Goal: Task Accomplishment & Management: Manage account settings

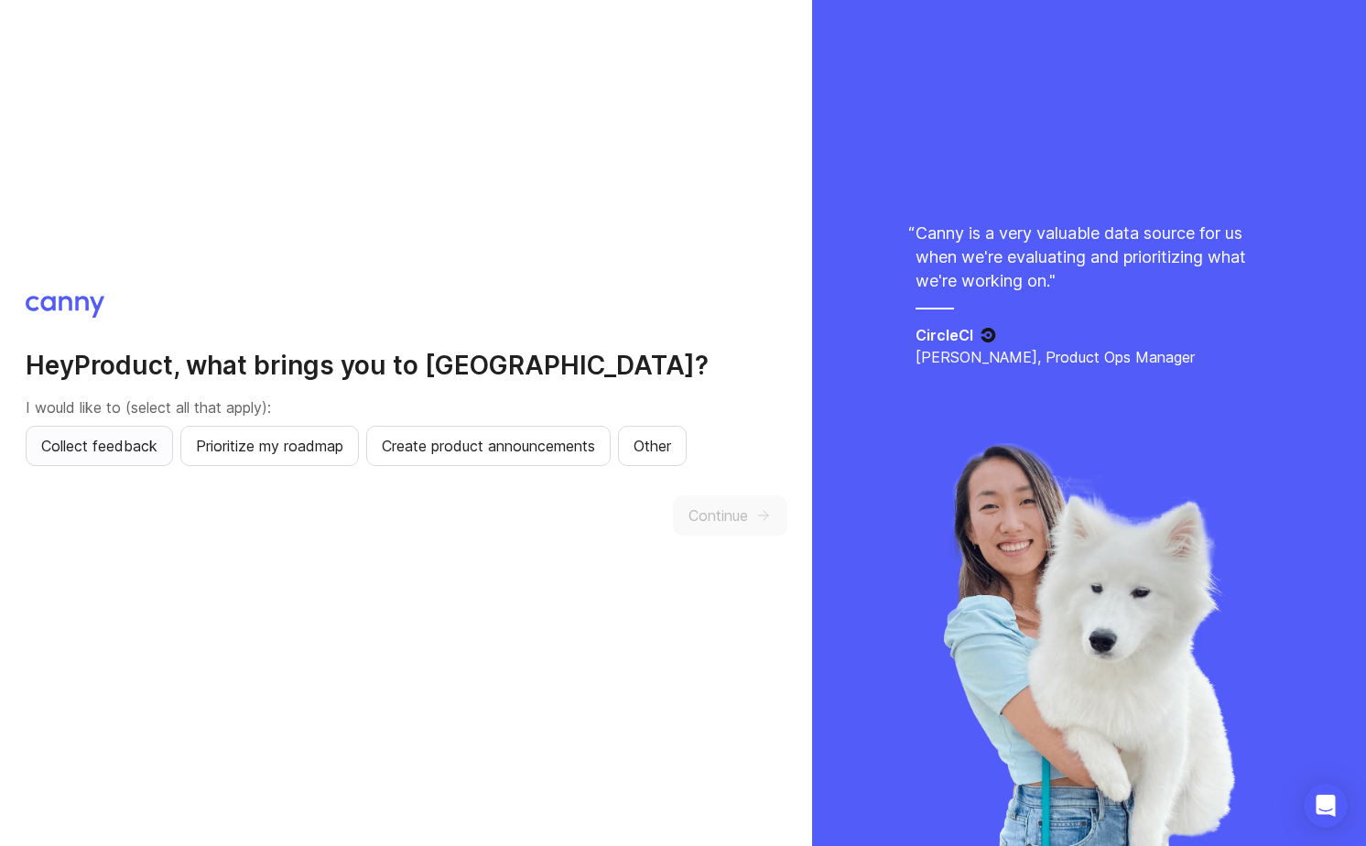
click at [82, 454] on span "Collect feedback" at bounding box center [99, 446] width 116 height 22
click at [704, 523] on span "Continue" at bounding box center [719, 516] width 60 height 22
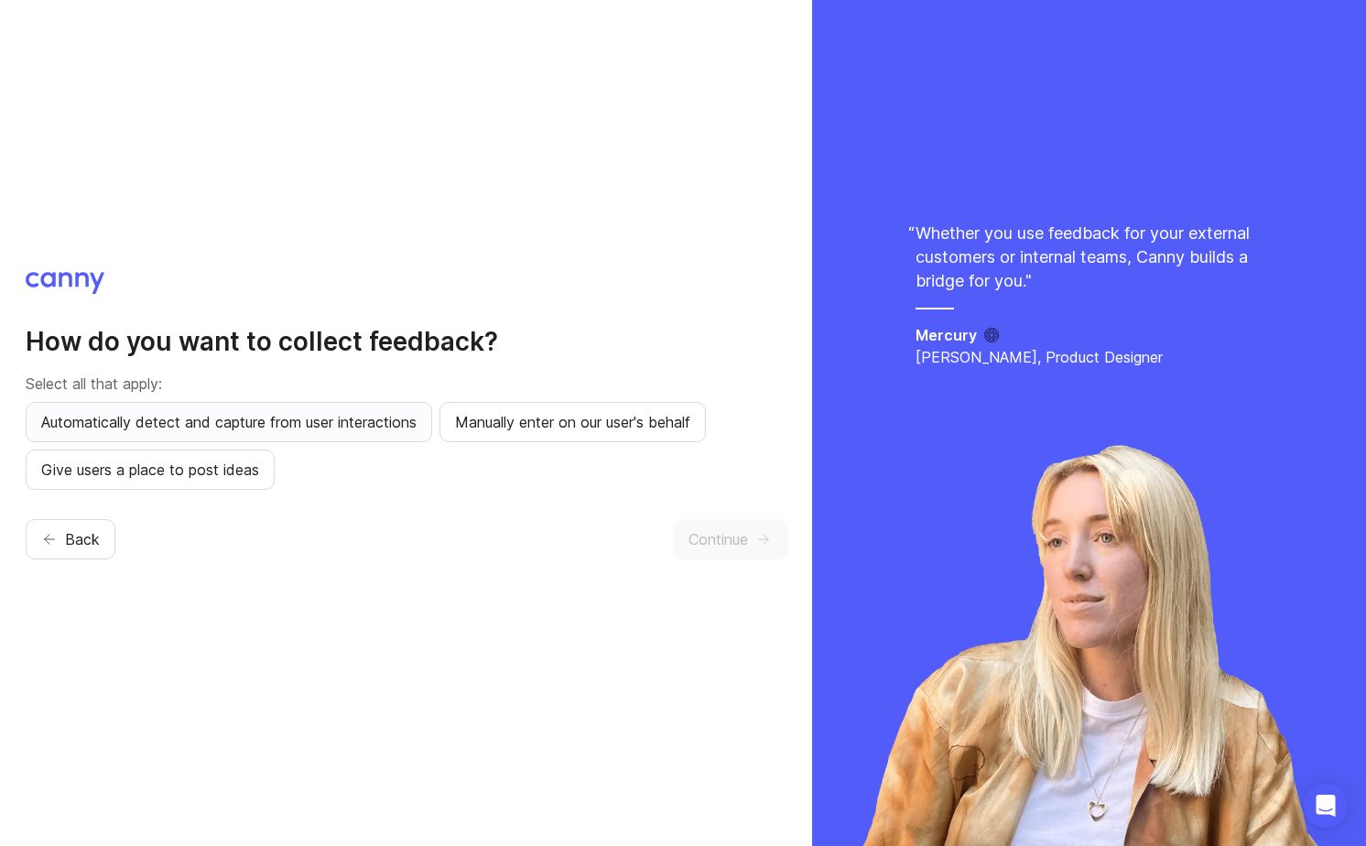
click at [351, 425] on span "Automatically detect and capture from user interactions" at bounding box center [229, 422] width 376 height 22
click at [467, 428] on span "Manually enter on our user's behalf" at bounding box center [572, 422] width 235 height 22
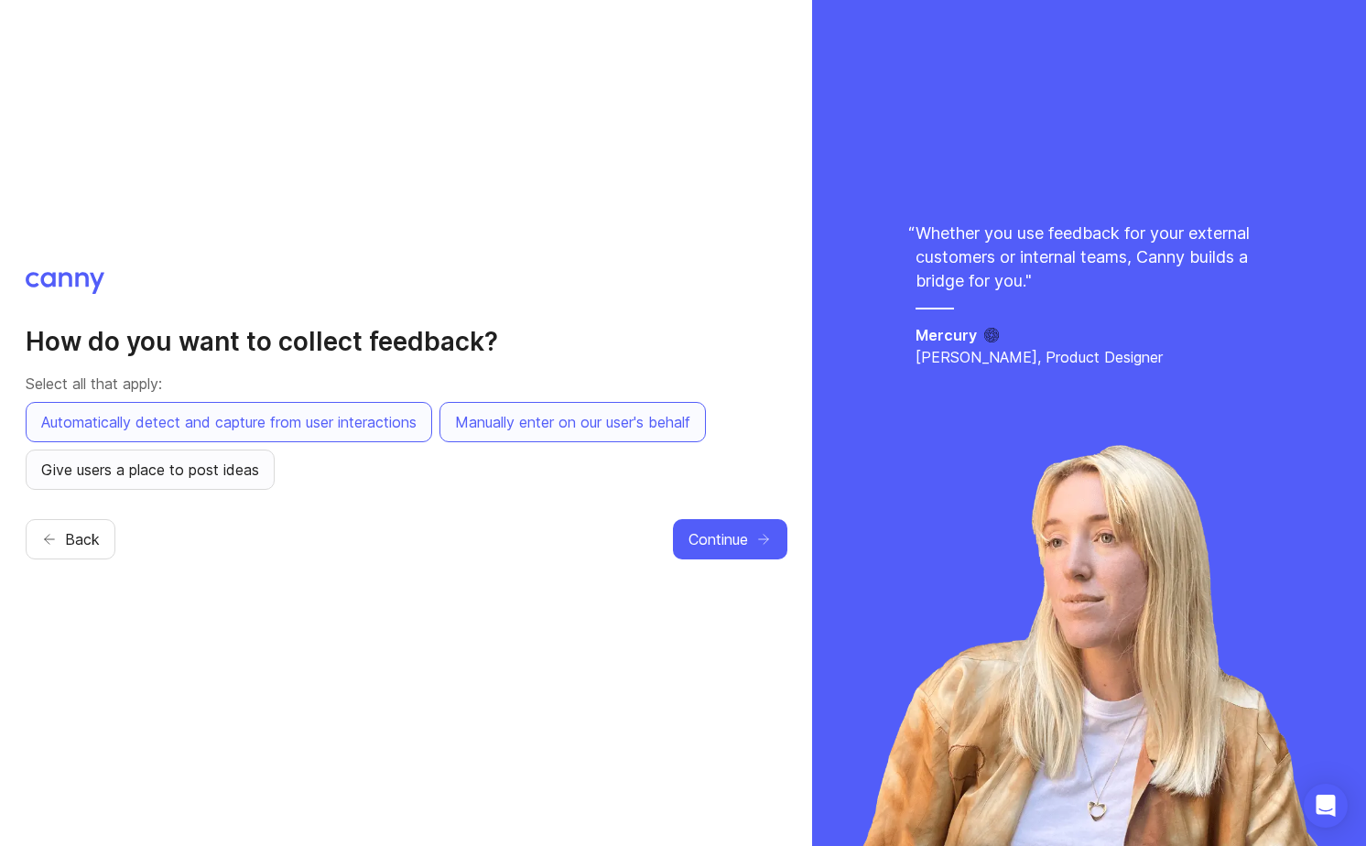
click at [175, 484] on button "Give users a place to post ideas" at bounding box center [150, 470] width 249 height 40
click at [702, 540] on span "Continue" at bounding box center [719, 539] width 60 height 22
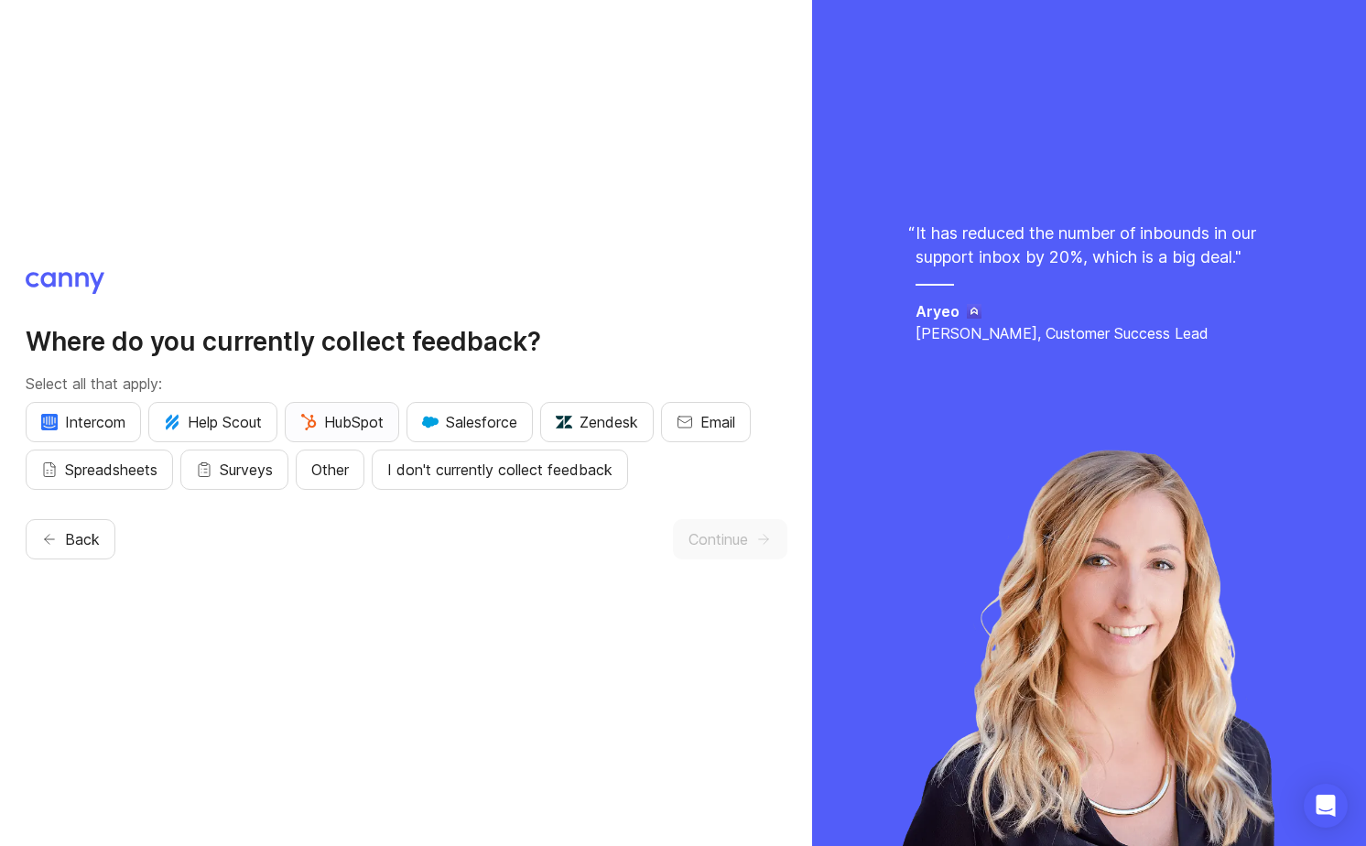
click at [356, 415] on span "HubSpot" at bounding box center [341, 422] width 83 height 22
click at [732, 417] on span "Email" at bounding box center [718, 422] width 35 height 22
click at [332, 476] on span "Other" at bounding box center [330, 470] width 38 height 22
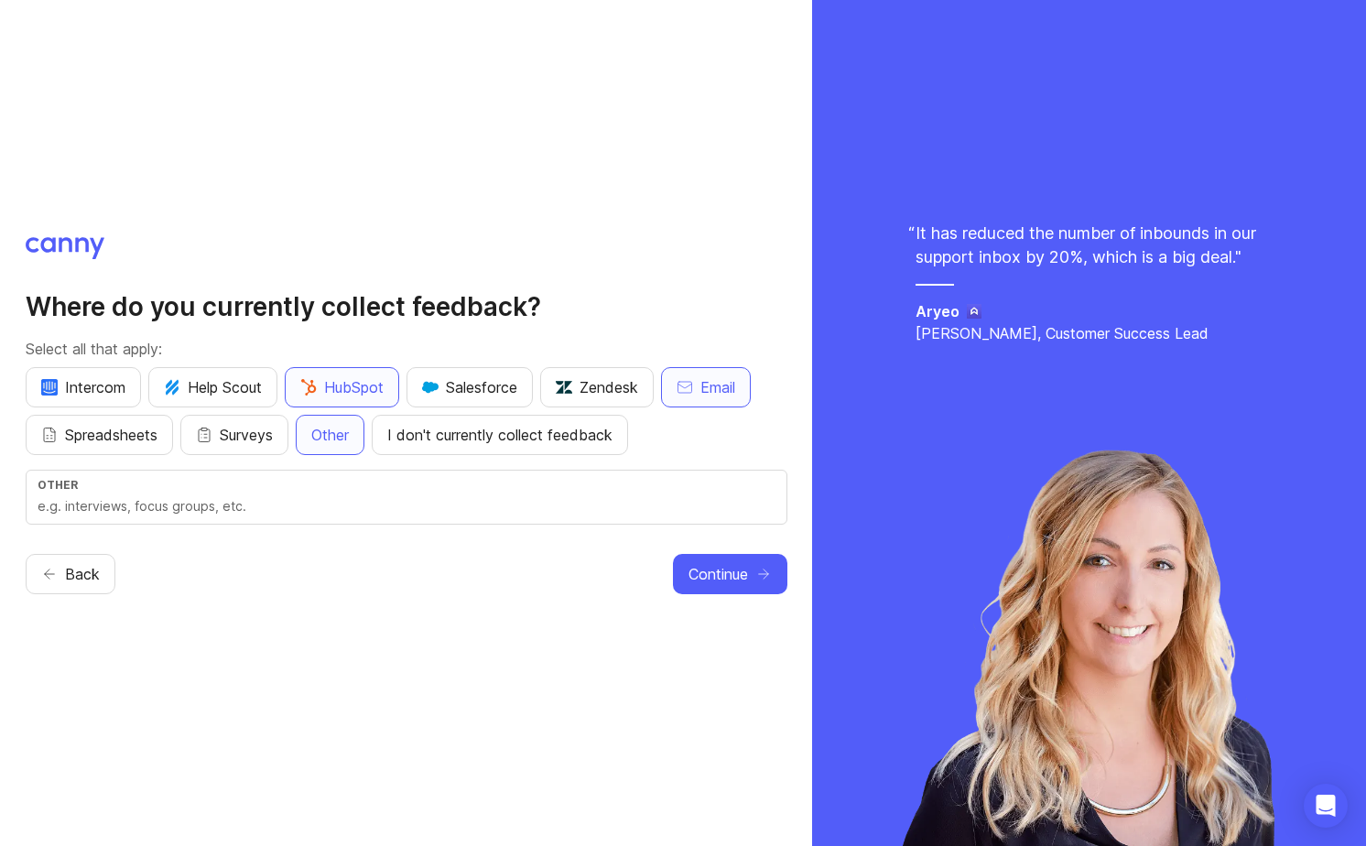
click at [255, 493] on div "Other" at bounding box center [407, 497] width 762 height 55
type input "Slack"
click at [752, 572] on button "Continue" at bounding box center [730, 574] width 114 height 40
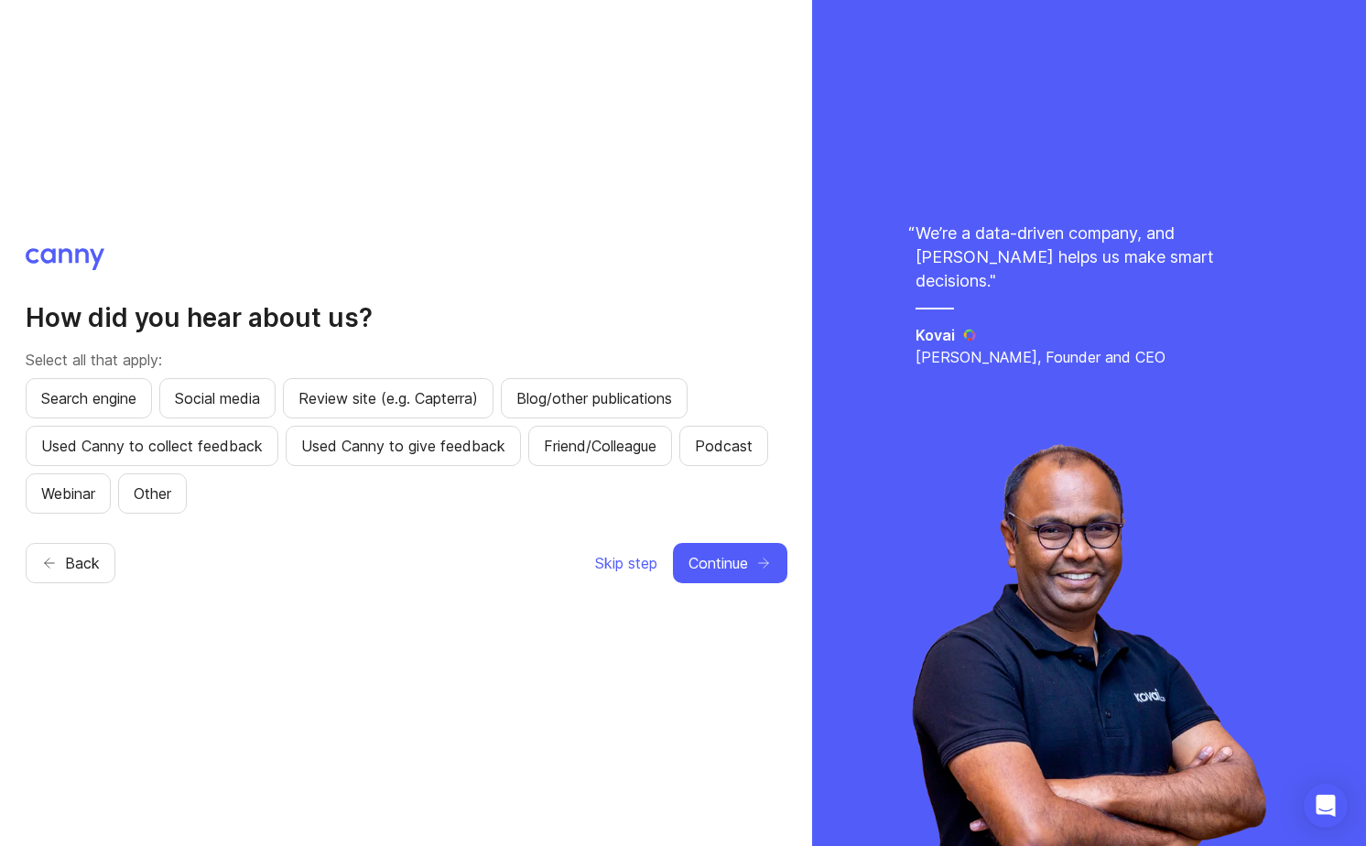
click at [416, 729] on div "How did you hear about us? Select all that apply: Search engine Social media Re…" at bounding box center [406, 423] width 812 height 846
click at [627, 445] on span "Friend/Colleague" at bounding box center [600, 446] width 113 height 22
click at [746, 564] on span "Continue" at bounding box center [719, 563] width 60 height 22
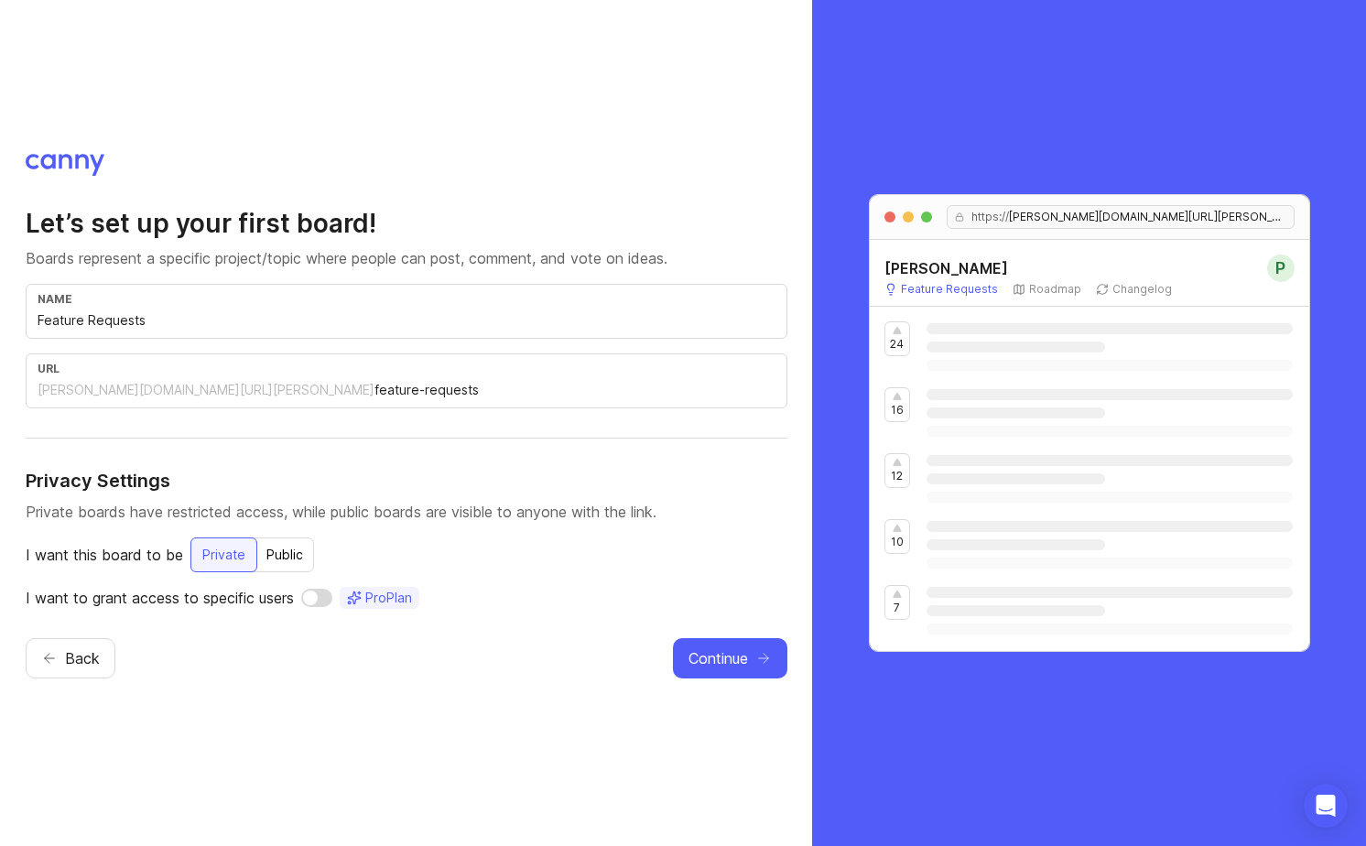
click at [320, 310] on input "Feature Requests" at bounding box center [407, 320] width 738 height 20
click at [314, 174] on div "Let’s set up your first board! Boards represent a specific project/topic where …" at bounding box center [407, 423] width 762 height 539
click at [303, 553] on div "Public" at bounding box center [285, 555] width 59 height 33
click at [504, 724] on div "Let’s set up your first board! Boards represent a specific project/topic where …" at bounding box center [406, 423] width 812 height 846
click at [708, 665] on span "Continue" at bounding box center [719, 659] width 60 height 22
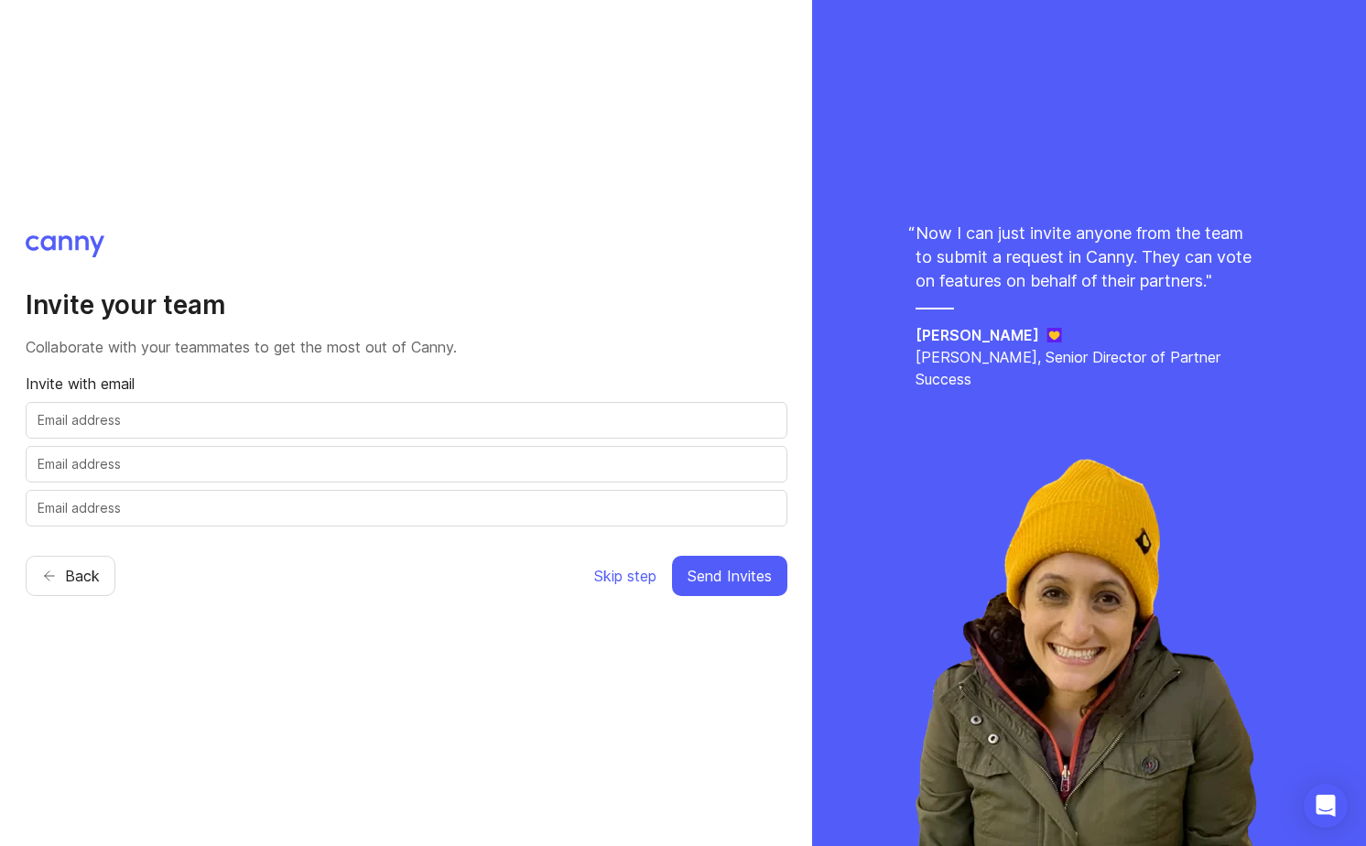
click at [365, 424] on input "text" at bounding box center [407, 420] width 738 height 20
type input "[PERSON_NAME][EMAIL_ADDRESS][PERSON_NAME][DOMAIN_NAME]"
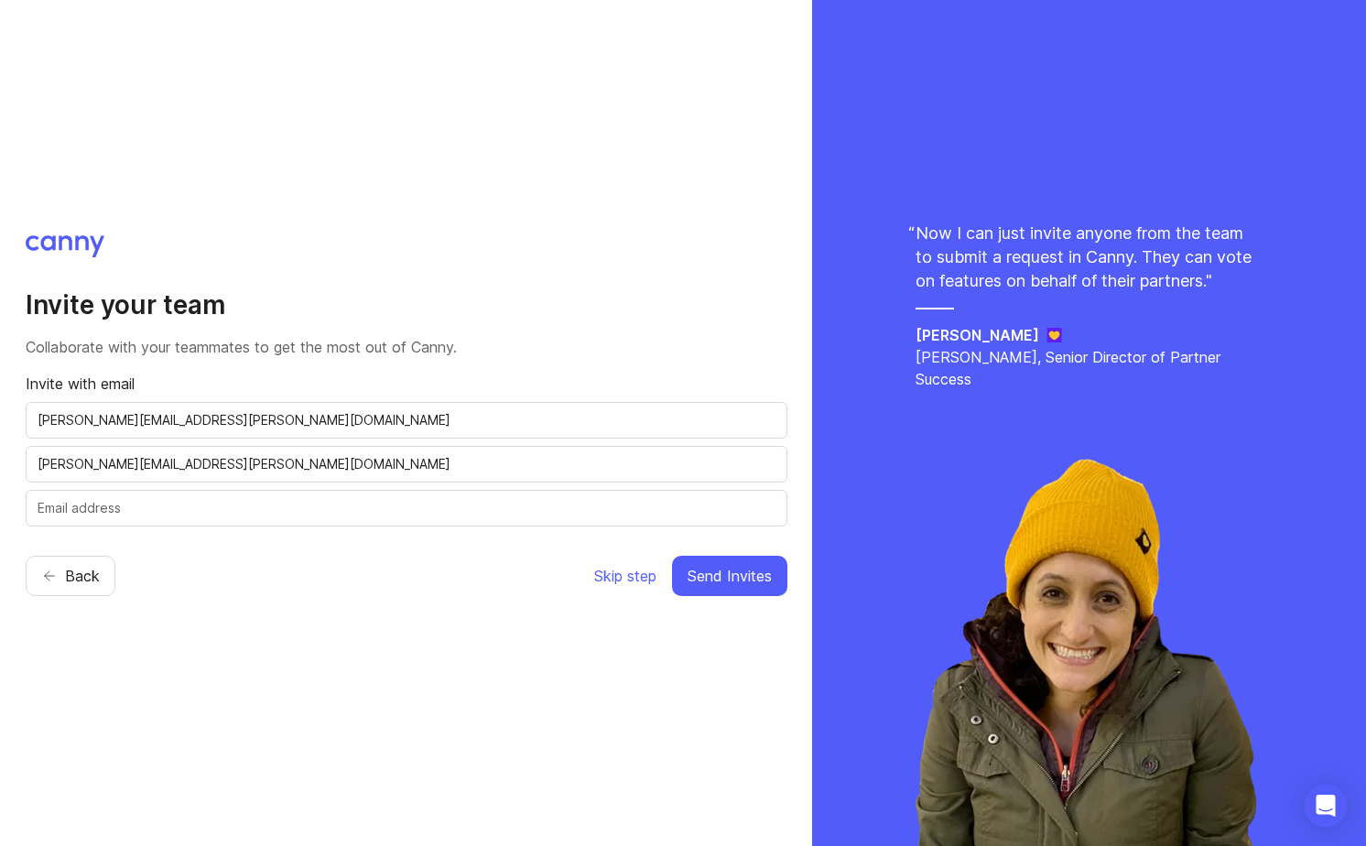
type input "[PERSON_NAME][EMAIL_ADDRESS][PERSON_NAME][DOMAIN_NAME]"
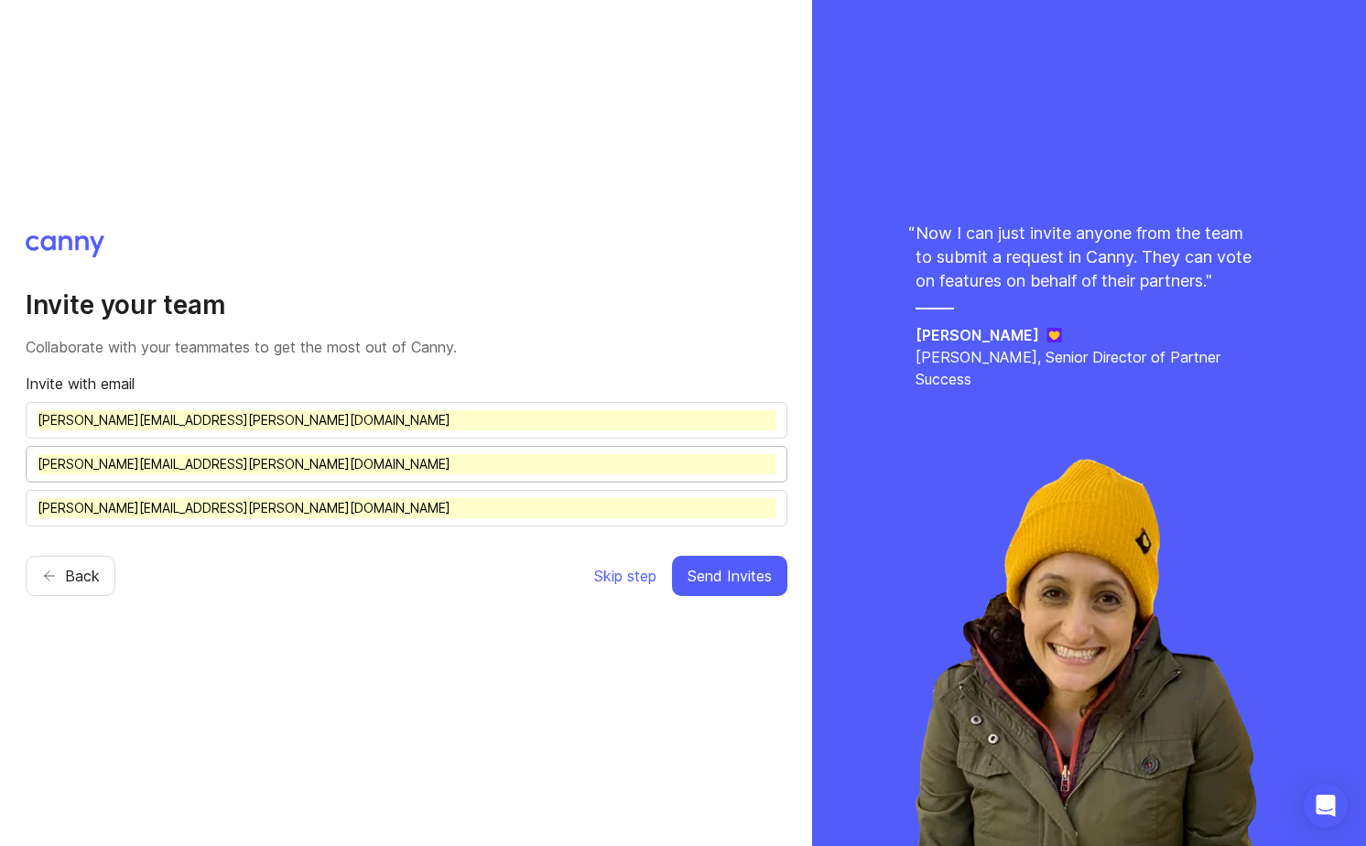
click at [114, 468] on input "[PERSON_NAME][EMAIL_ADDRESS][PERSON_NAME][DOMAIN_NAME]" at bounding box center [407, 464] width 738 height 20
drag, startPoint x: 196, startPoint y: 464, endPoint x: 9, endPoint y: 469, distance: 186.9
click at [9, 469] on div "Invite your team Collaborate with your teammates to get the most out of [PERSON…" at bounding box center [406, 423] width 812 height 846
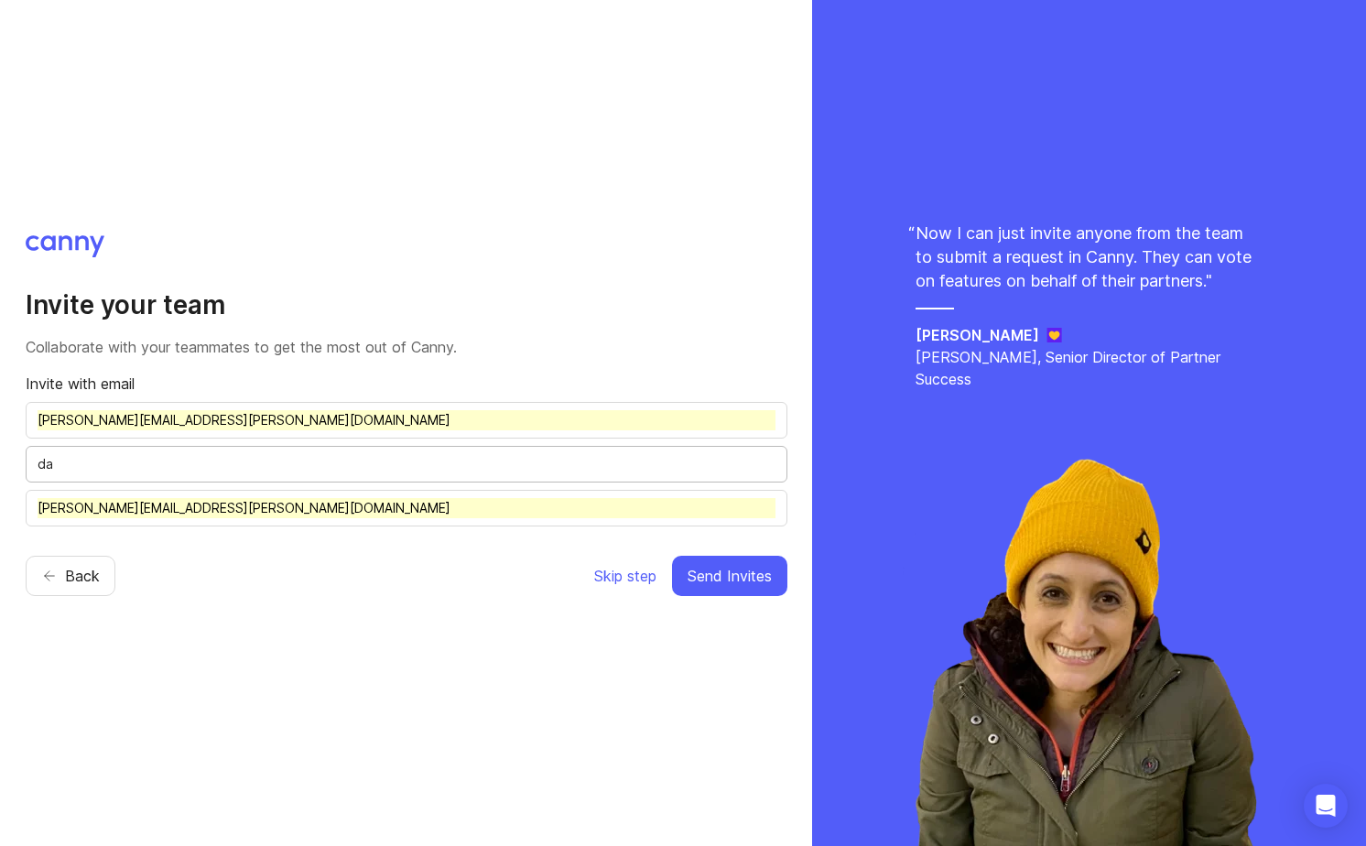
type input "d"
type input "[PERSON_NAME][EMAIL_ADDRESS][DOMAIN_NAME]"
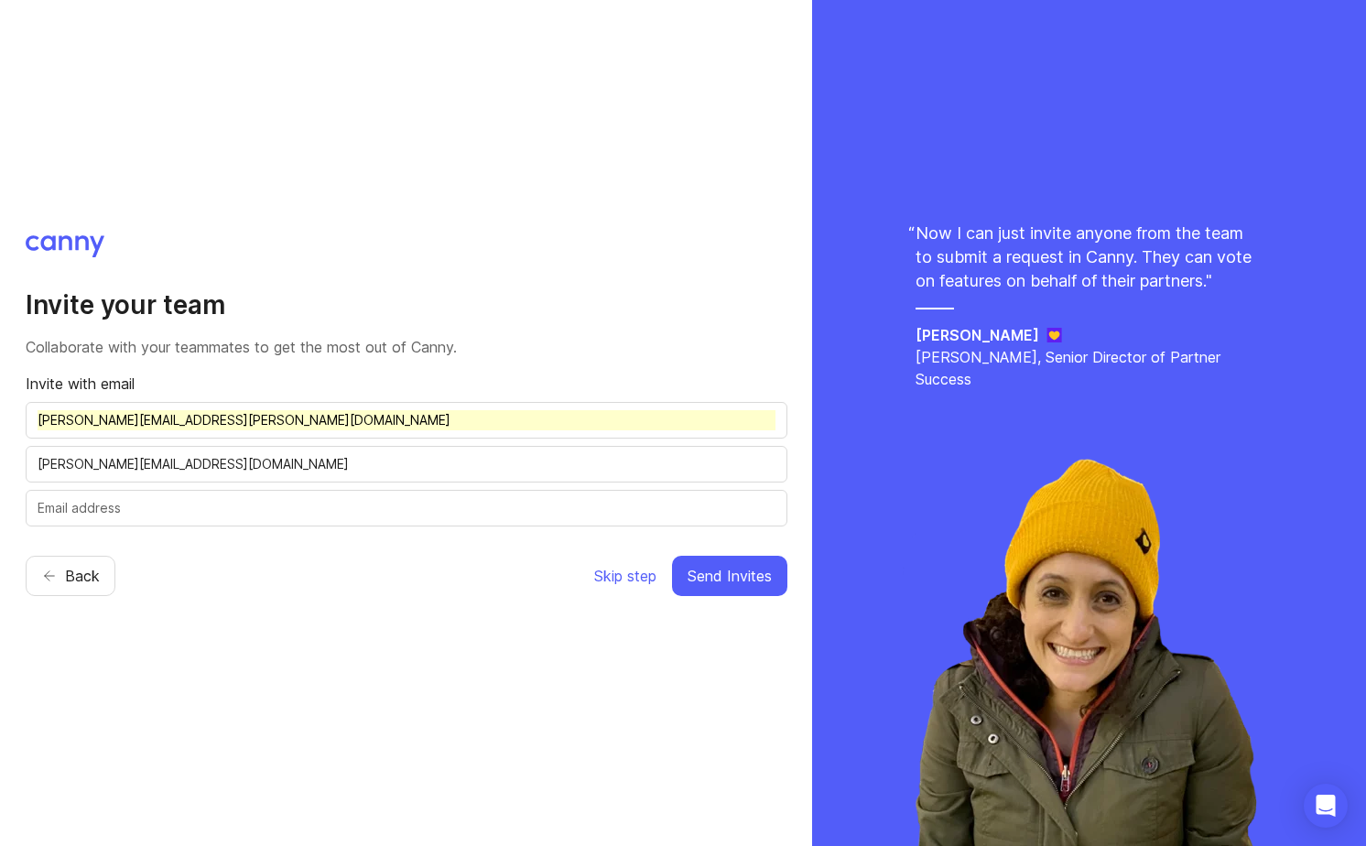
click at [227, 626] on div "Invite your team Collaborate with your teammates to get the most out of [PERSON…" at bounding box center [406, 423] width 812 height 846
click at [750, 574] on span "Send Invites" at bounding box center [730, 576] width 84 height 22
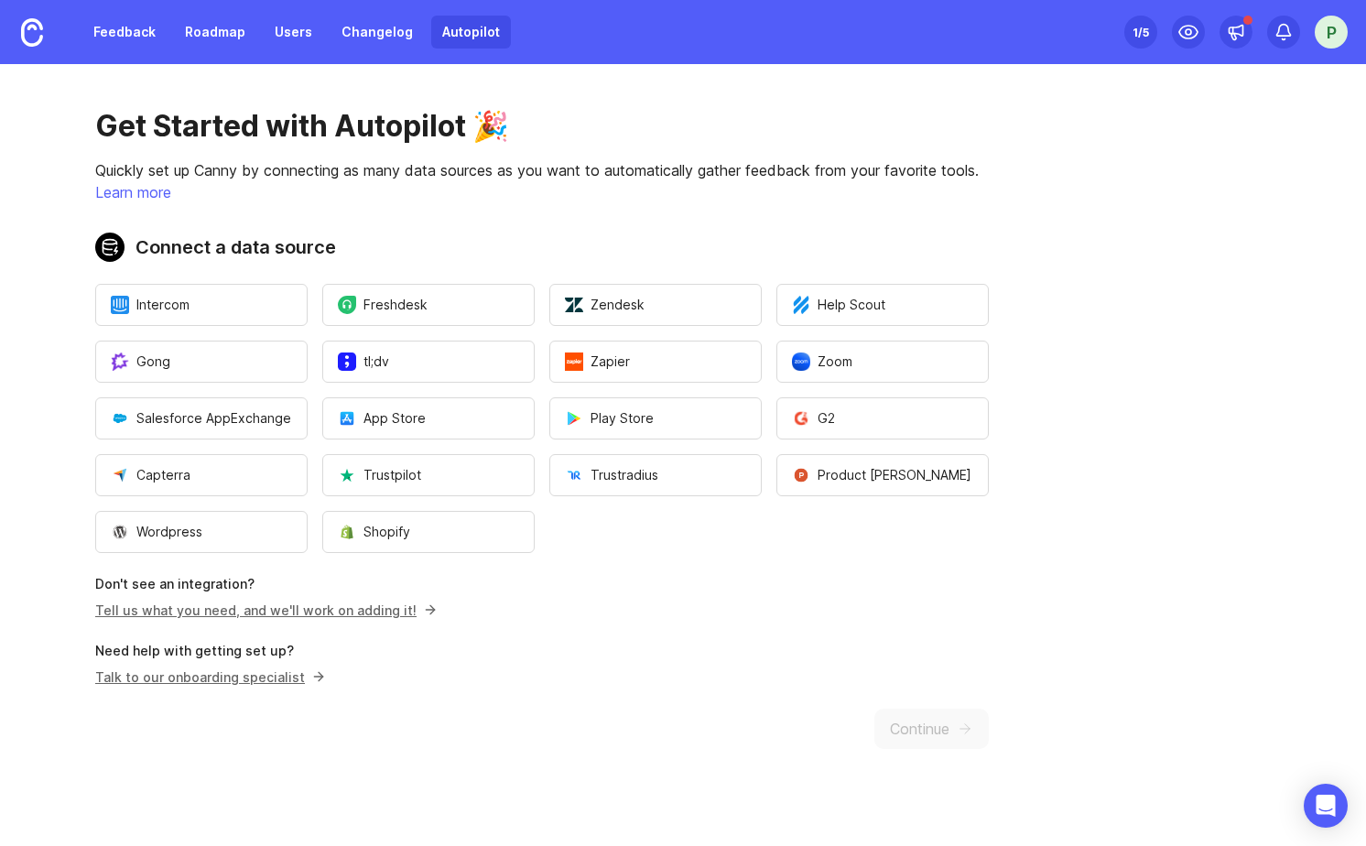
click at [352, 613] on link "Tell us what you need, and we'll work on adding it!" at bounding box center [263, 611] width 336 height 16
click at [97, 44] on link "Feedback" at bounding box center [124, 32] width 84 height 33
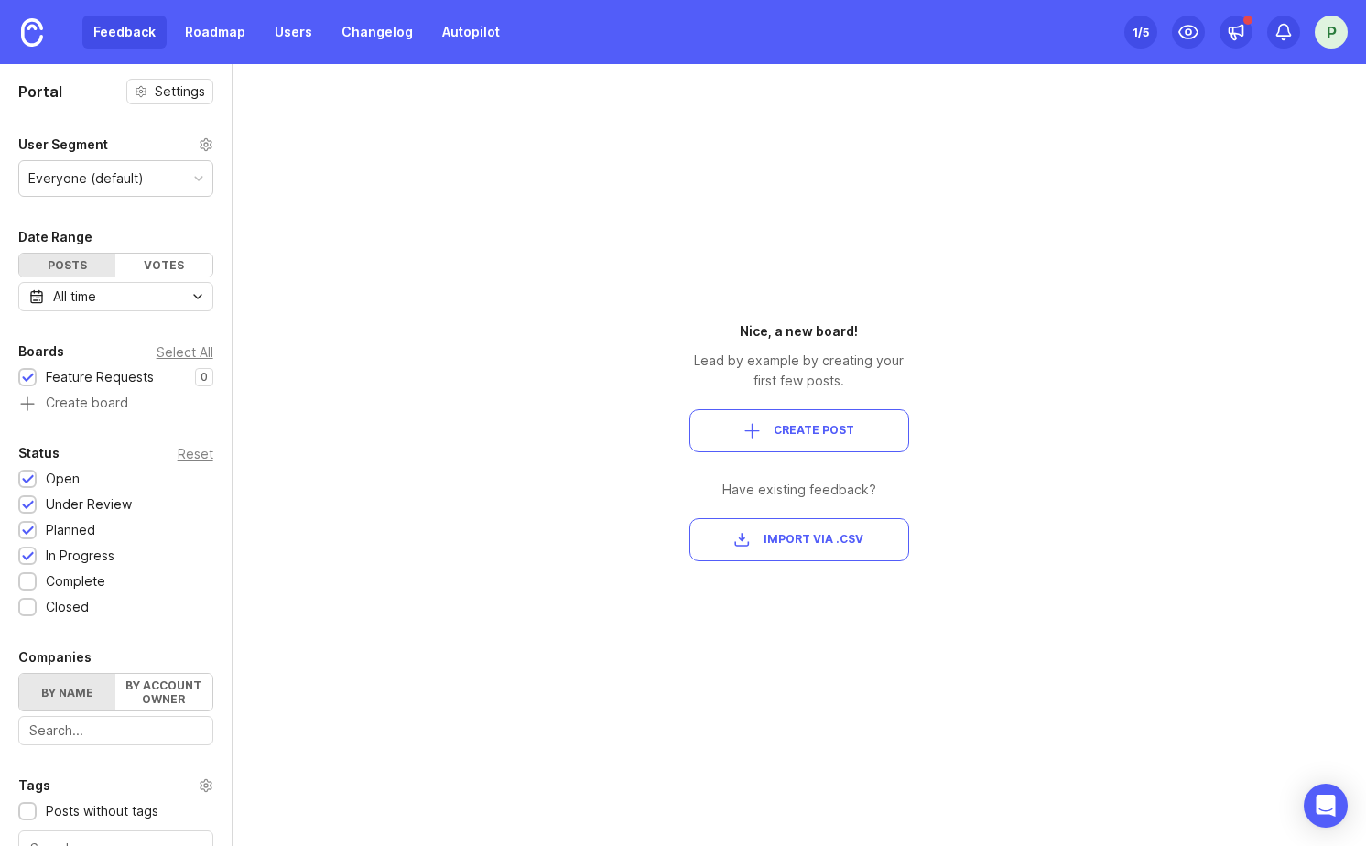
click at [541, 459] on div "Portal Settings User Segment Everyone (default) Date Range Posts Votes All time…" at bounding box center [683, 455] width 1366 height 782
click at [532, 477] on div "Portal Settings User Segment Everyone (default) Date Range Posts Votes All time…" at bounding box center [683, 455] width 1366 height 782
click at [240, 26] on link "Roadmap" at bounding box center [215, 32] width 82 height 33
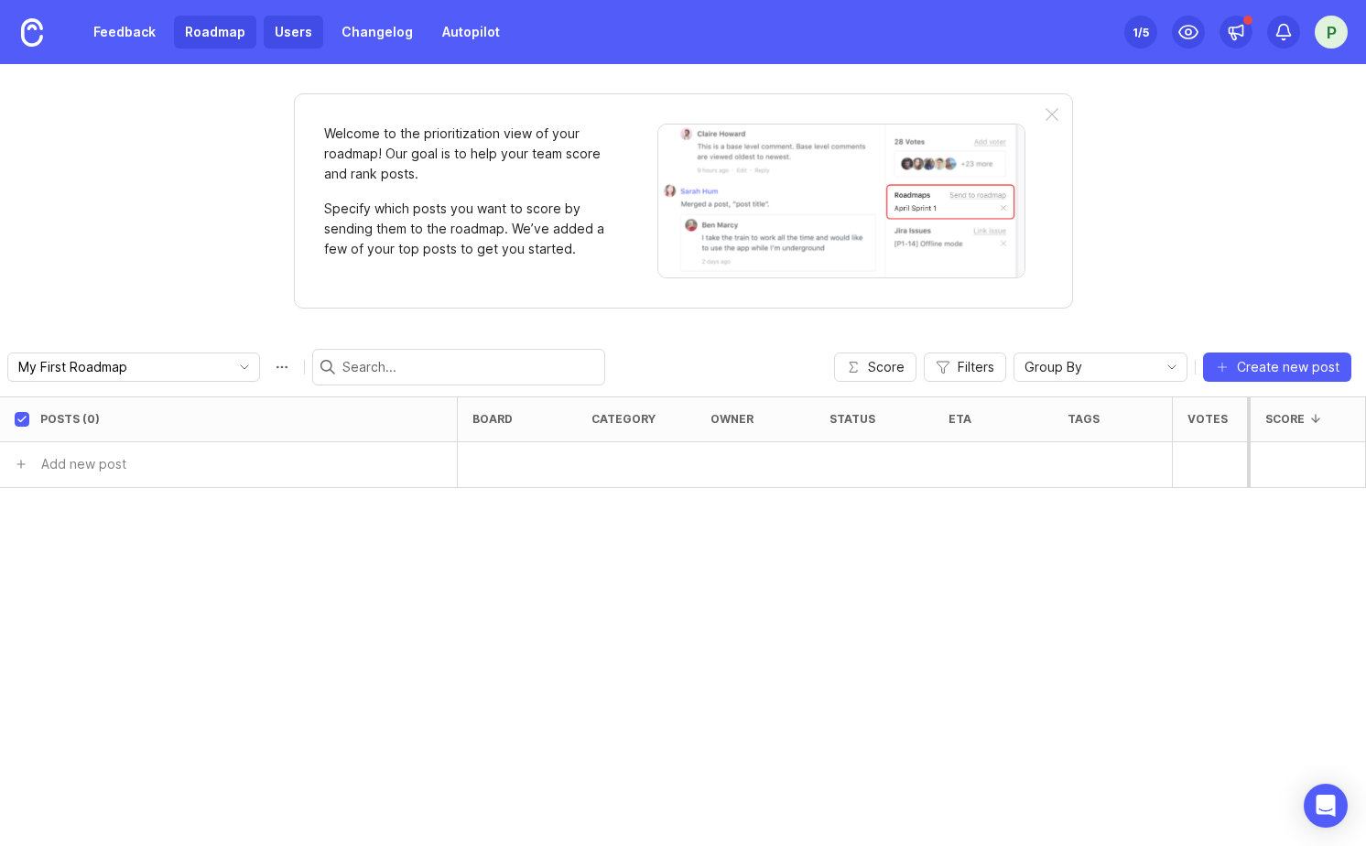
click at [286, 39] on link "Users" at bounding box center [294, 32] width 60 height 33
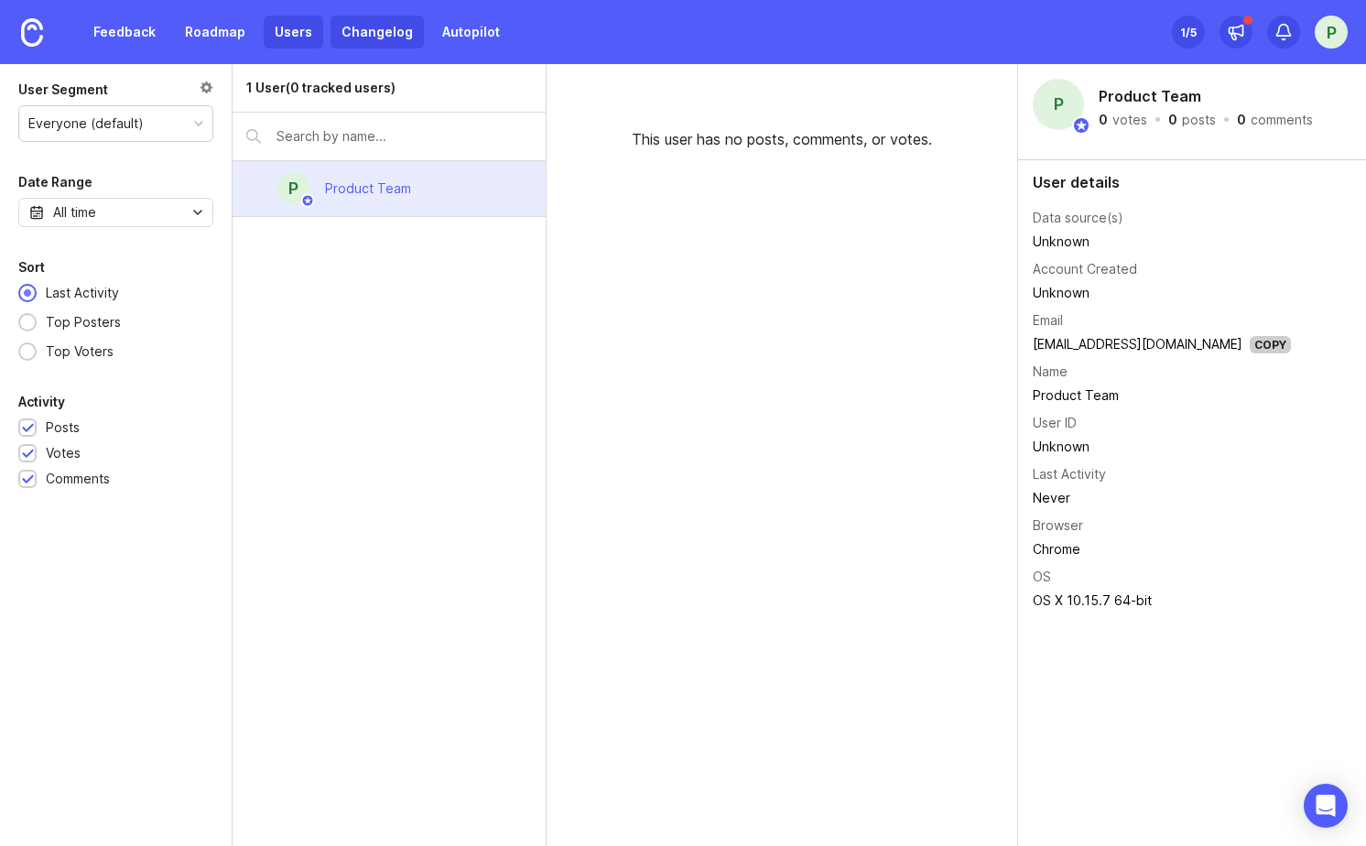
click at [390, 36] on link "Changelog" at bounding box center [377, 32] width 93 height 33
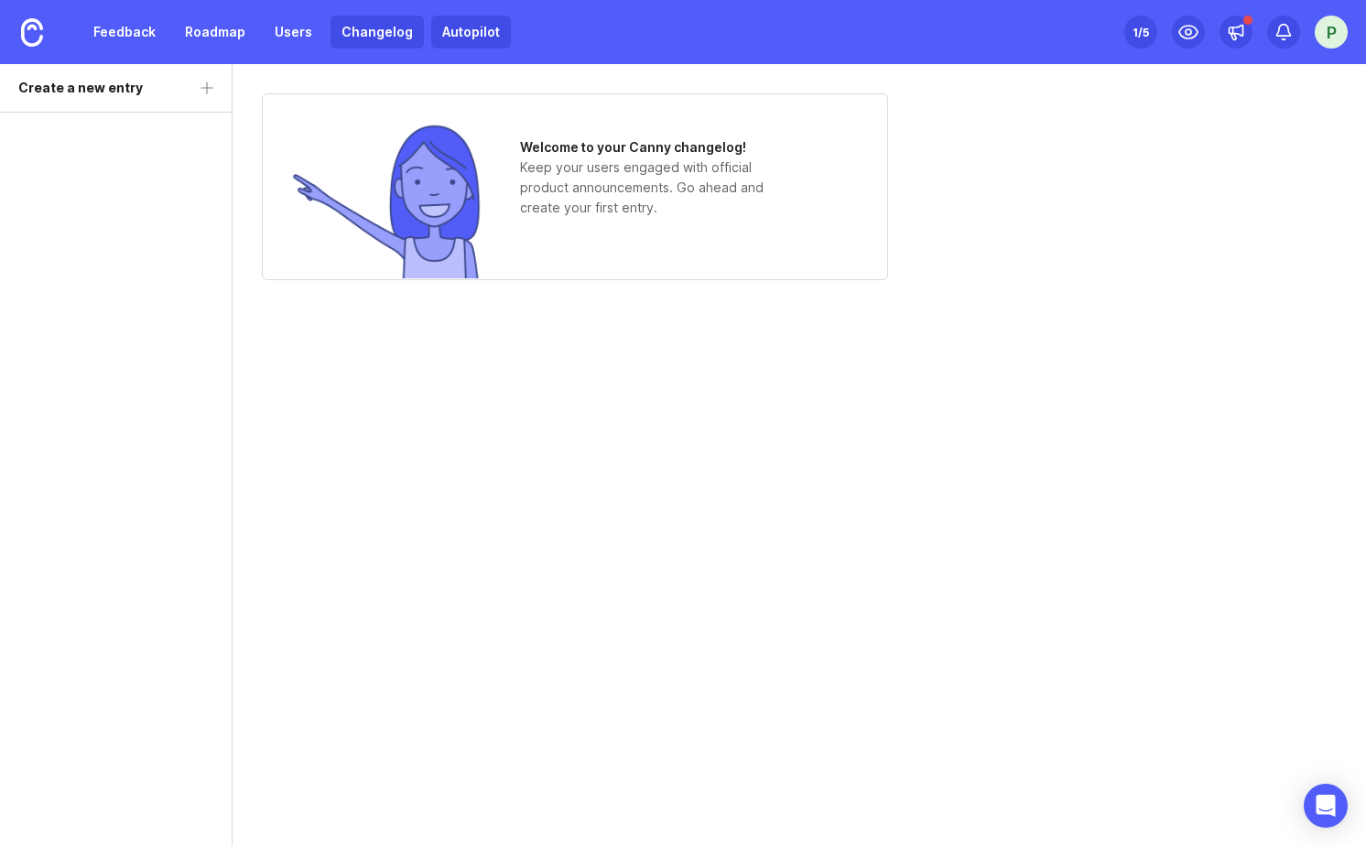
click at [482, 38] on link "Autopilot" at bounding box center [471, 32] width 80 height 33
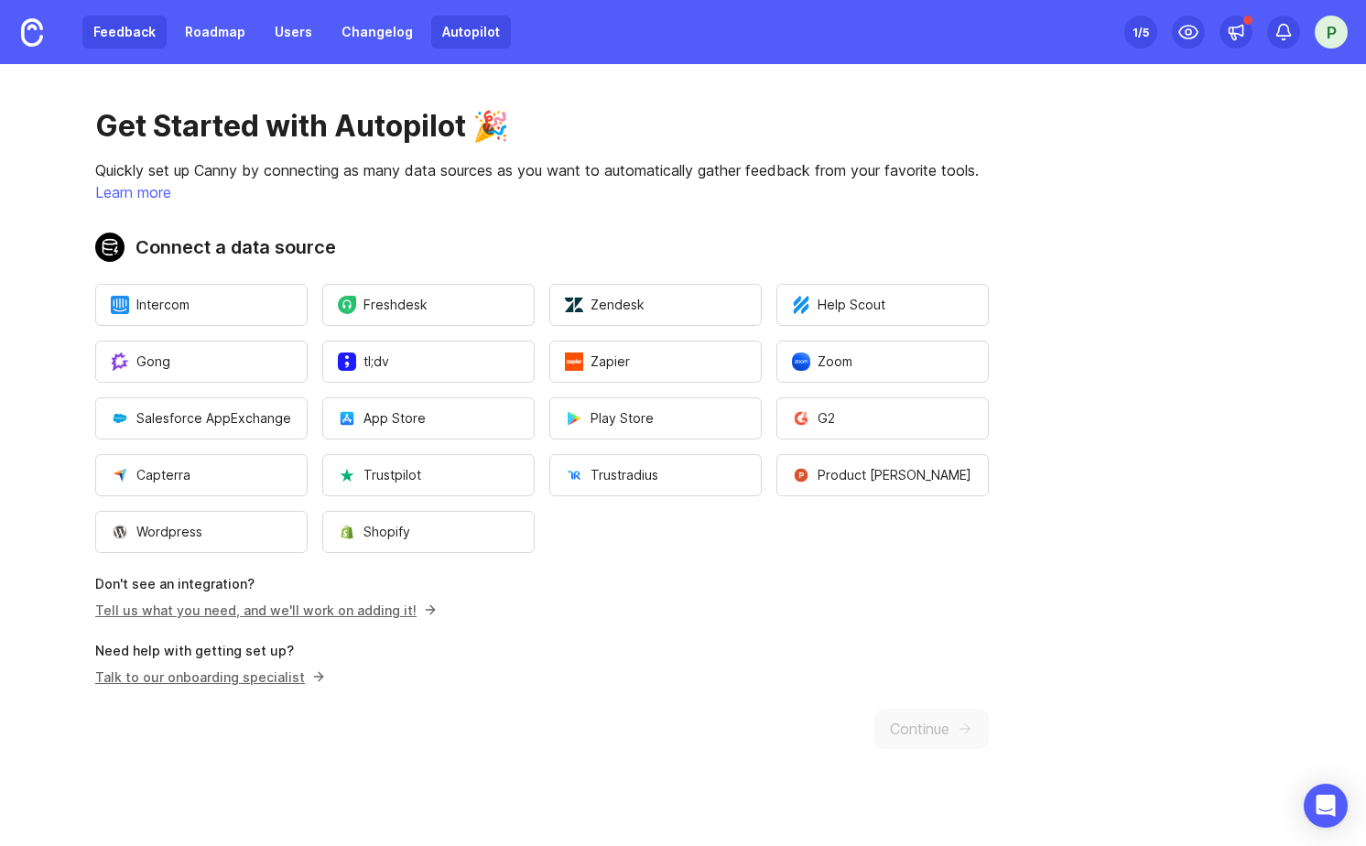
click at [101, 32] on link "Feedback" at bounding box center [124, 32] width 84 height 33
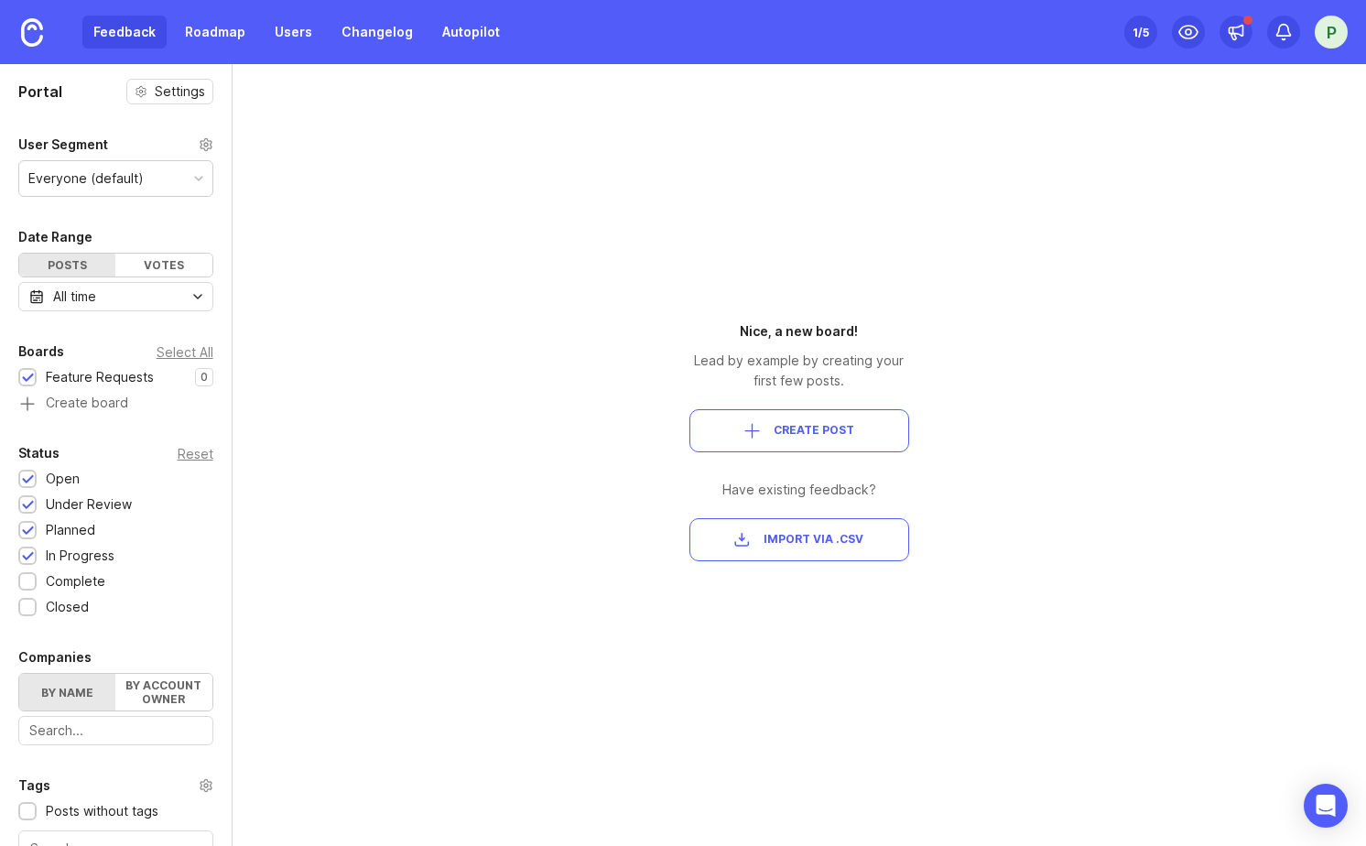
click at [126, 190] on div "Everyone (default)" at bounding box center [115, 178] width 193 height 35
click at [117, 123] on div "Portal Settings User Segment Everyone (default) Date Range Posts Votes All time…" at bounding box center [116, 601] width 232 height 1074
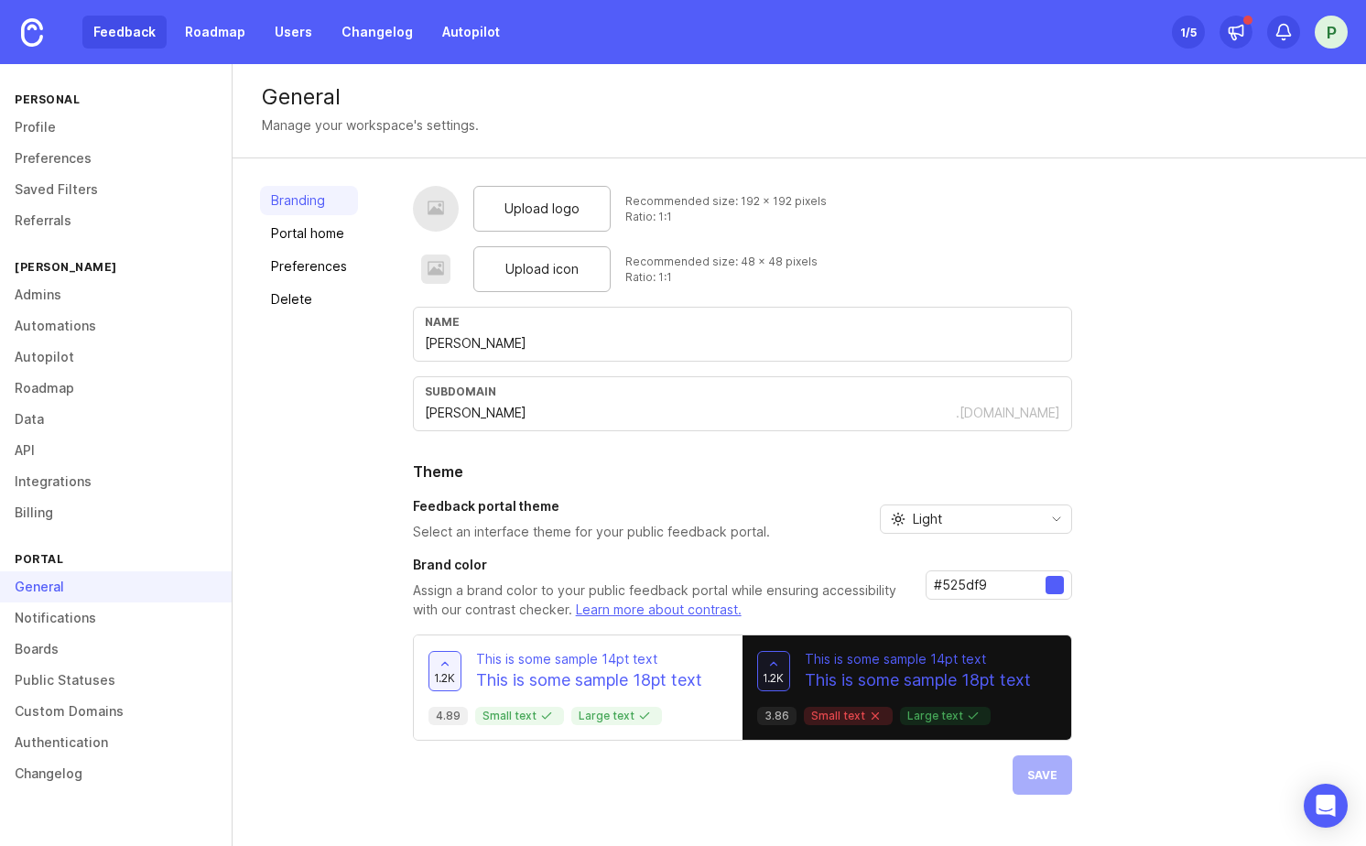
click at [130, 29] on link "Feedback" at bounding box center [124, 32] width 84 height 33
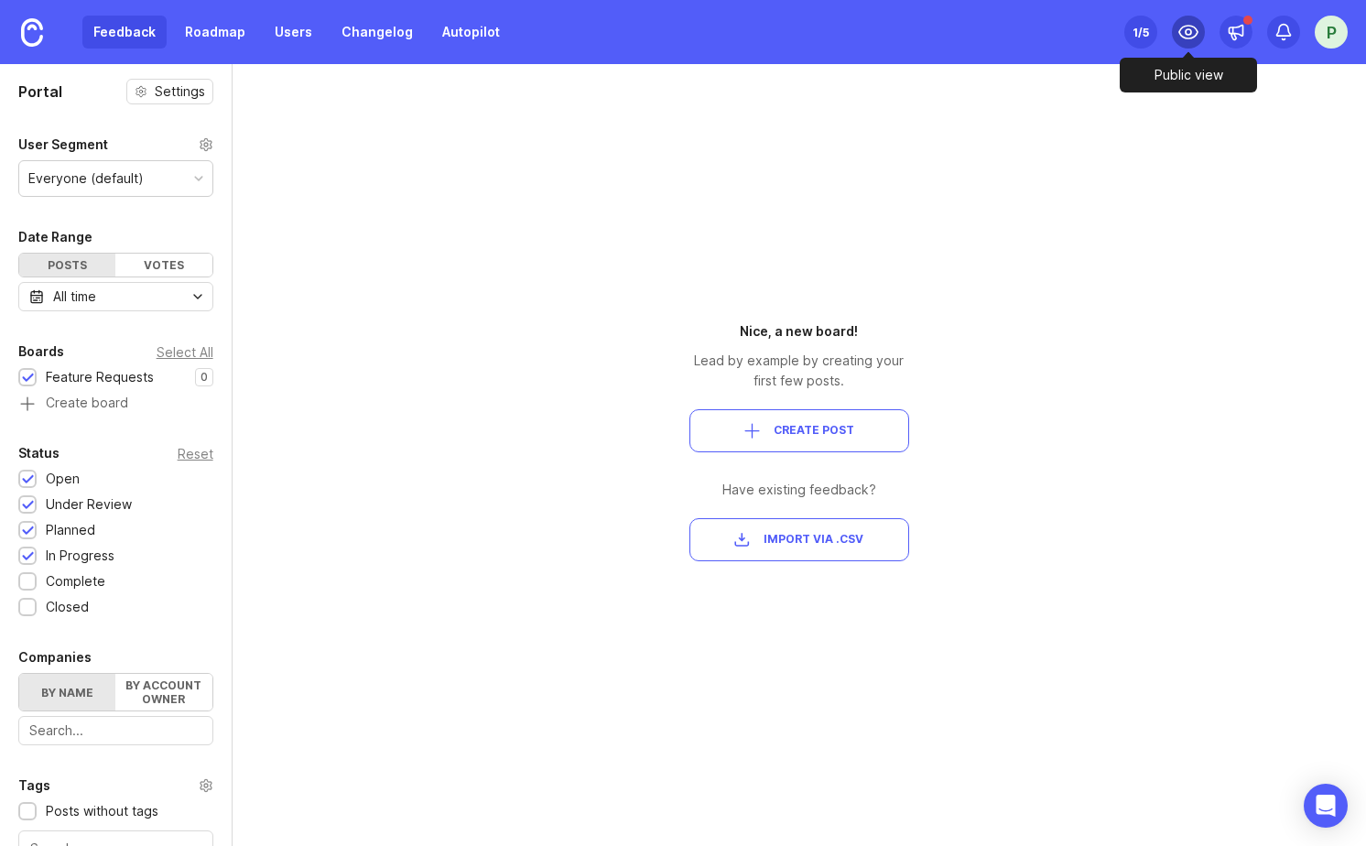
click at [1189, 37] on icon at bounding box center [1189, 32] width 22 height 22
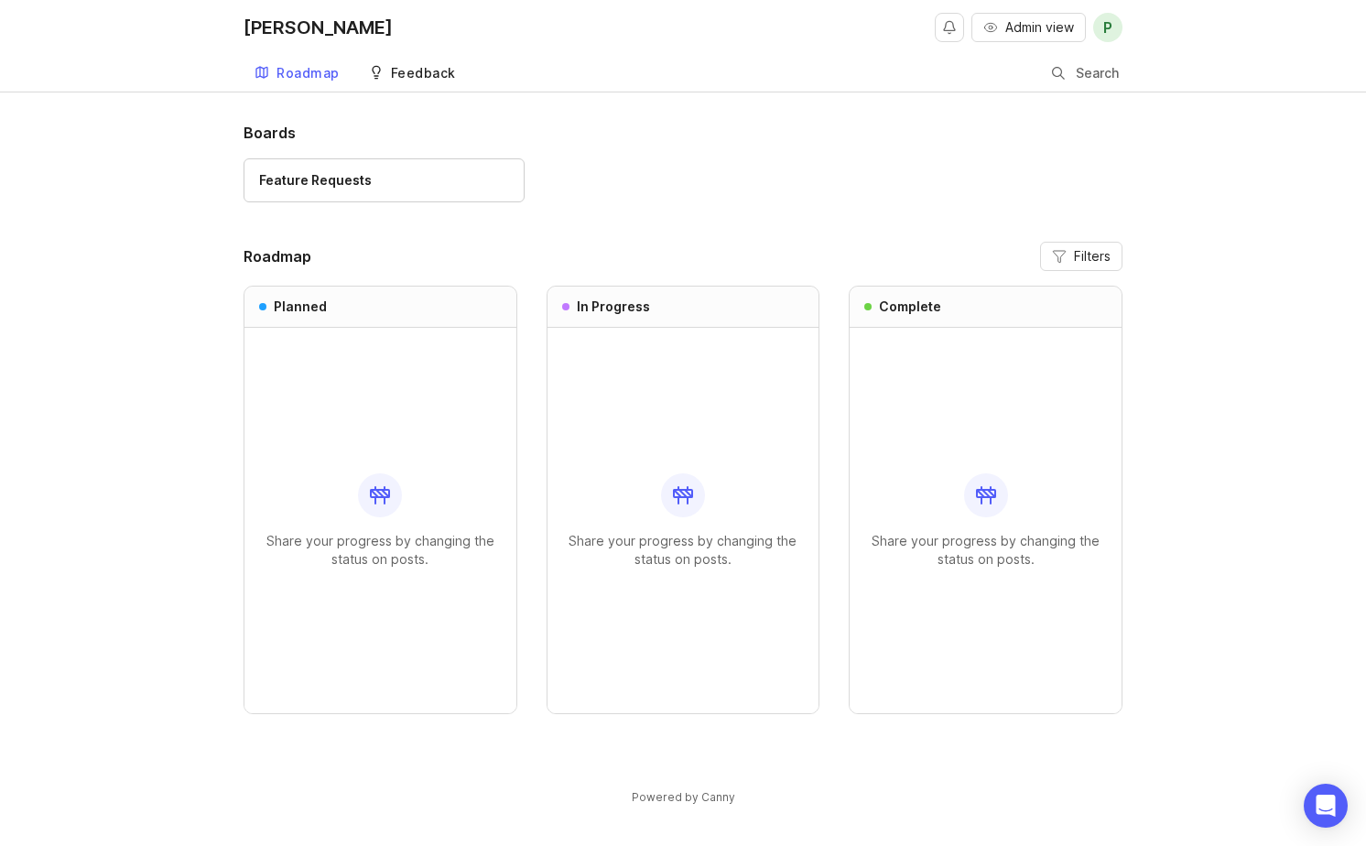
click at [412, 79] on div "Feedback" at bounding box center [423, 73] width 65 height 13
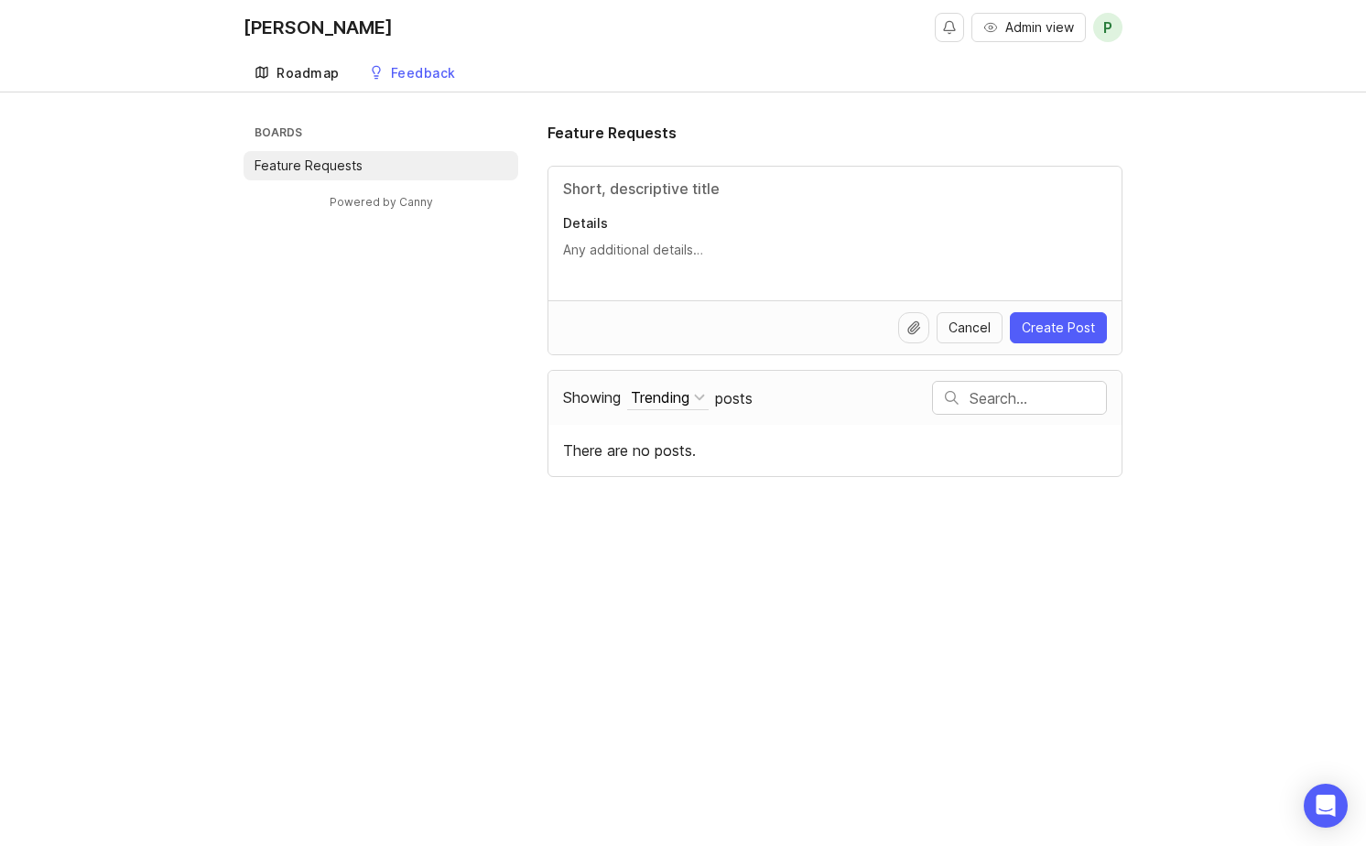
click at [283, 71] on div "Roadmap" at bounding box center [308, 73] width 63 height 13
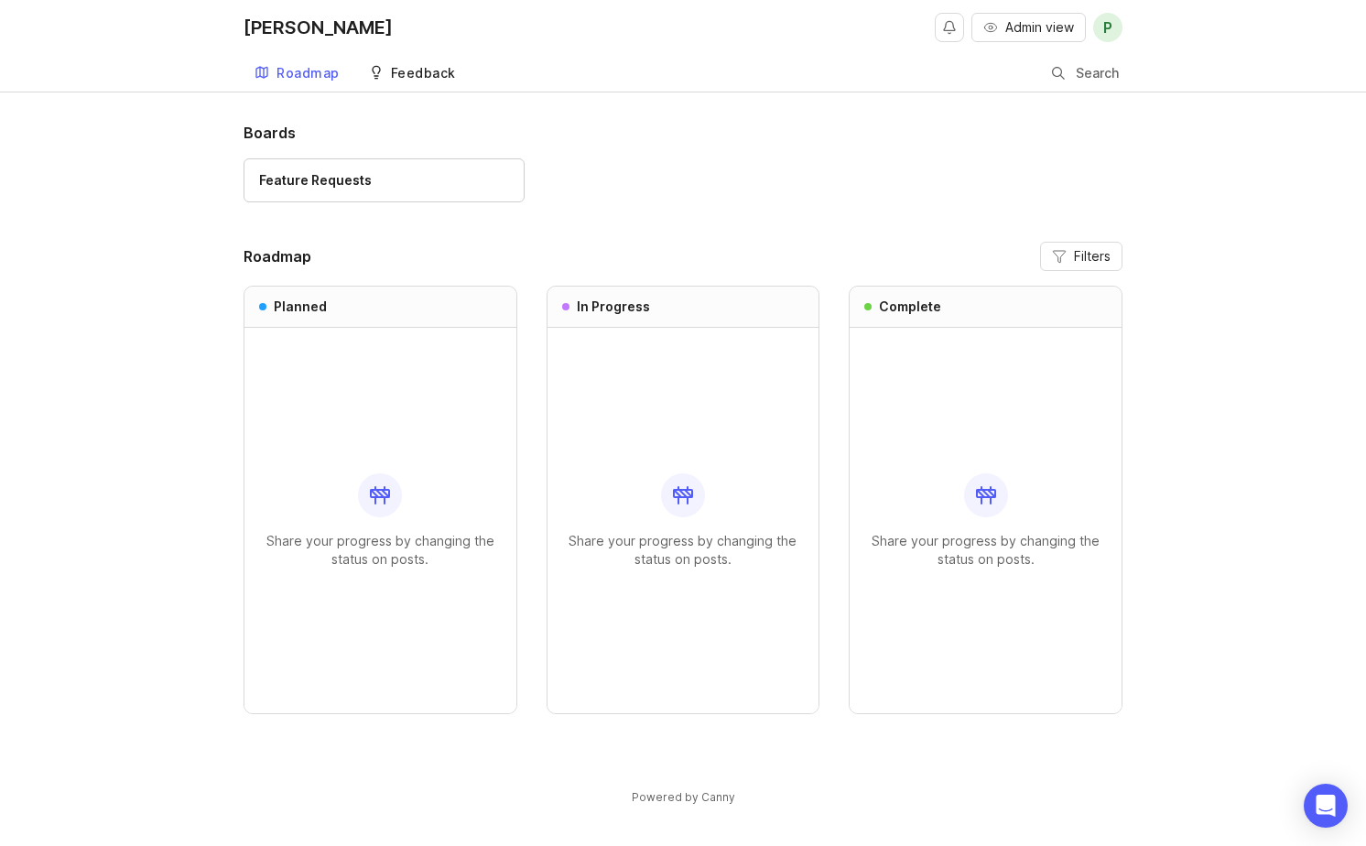
click at [419, 73] on div "Feedback" at bounding box center [423, 73] width 65 height 13
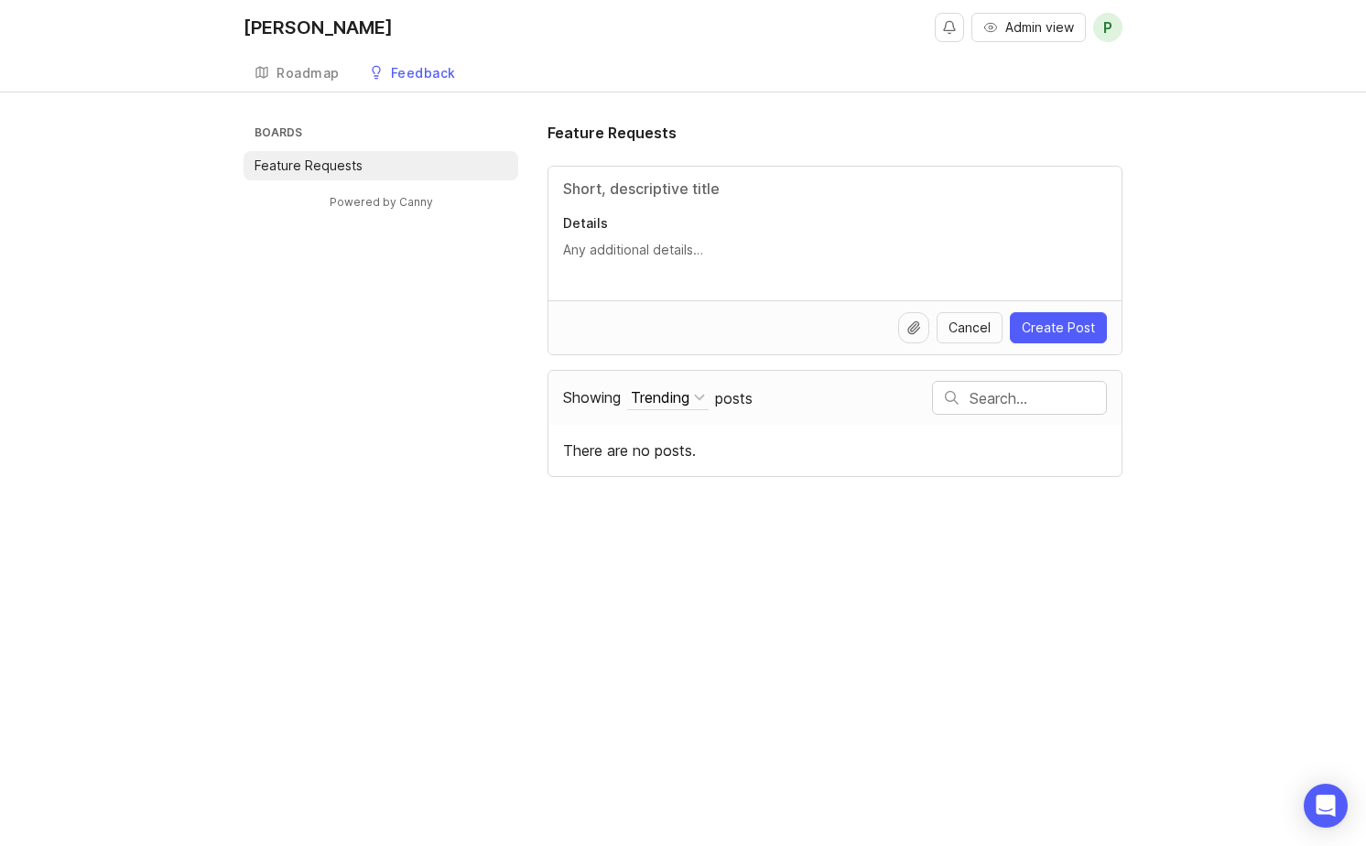
click at [1184, 203] on div "Boards Feature Requests Powered by Canny Feature Requests Details Cancel Create…" at bounding box center [683, 299] width 1366 height 355
click at [339, 81] on link "Roadmap" at bounding box center [297, 74] width 107 height 38
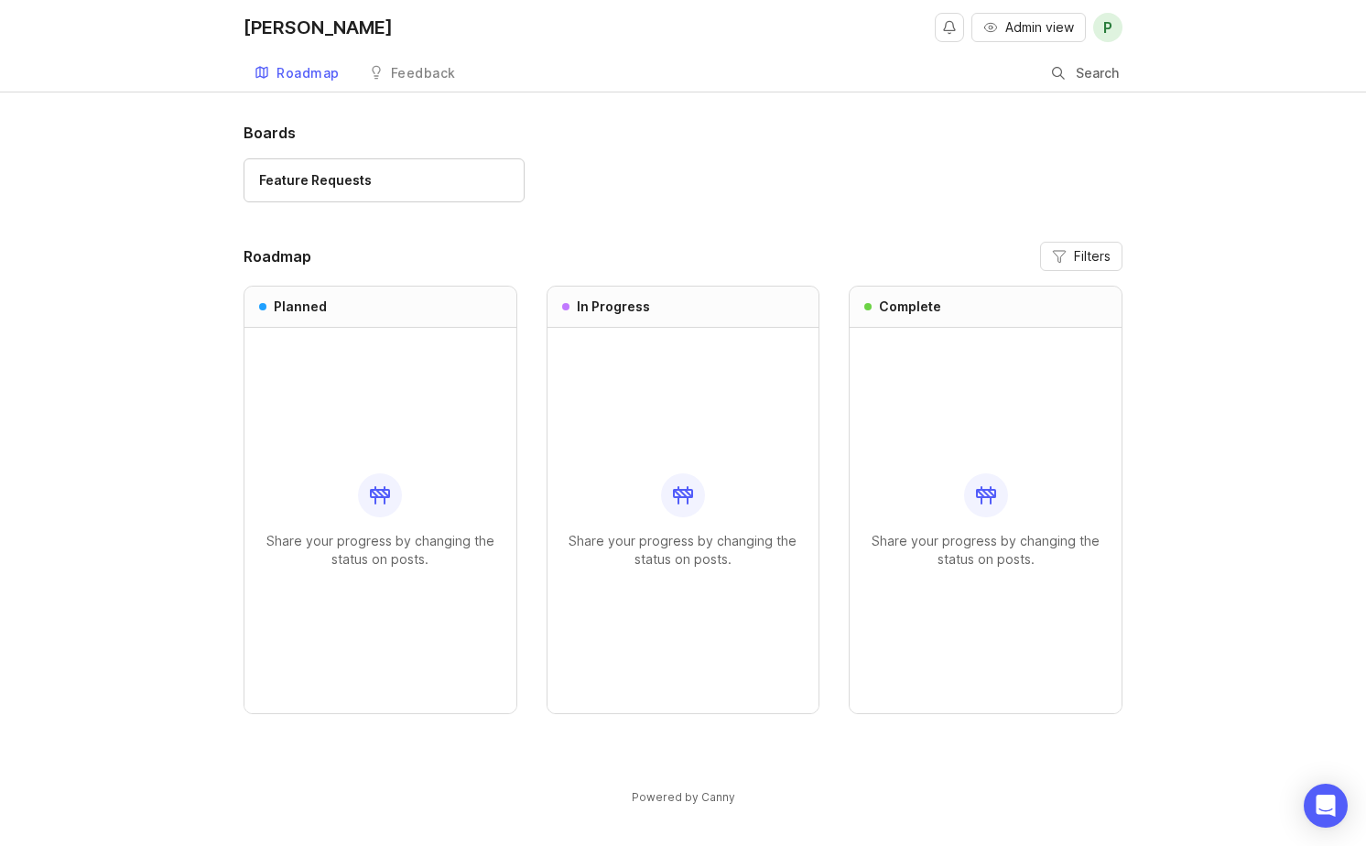
drag, startPoint x: 131, startPoint y: 301, endPoint x: 24, endPoint y: 309, distance: 107.4
click at [99, 300] on div "Boards Feature Requests Roadmap Filters Planned Share your progress by changing…" at bounding box center [683, 479] width 1366 height 715
